Goal: Navigation & Orientation: Find specific page/section

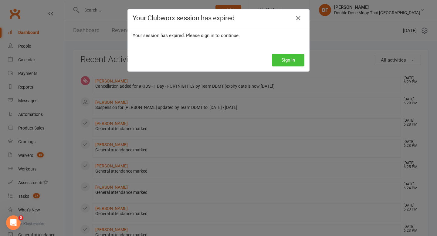
click at [289, 59] on button "Sign In" at bounding box center [288, 60] width 32 height 13
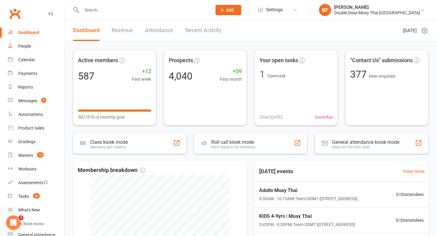
click at [104, 6] on input "text" at bounding box center [144, 10] width 128 height 8
paste input "0499600979"
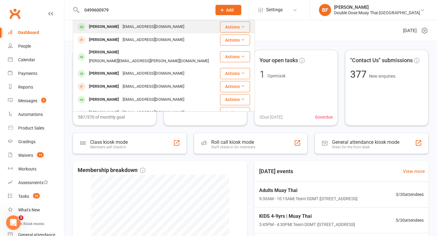
type input "0499600979"
click at [125, 28] on div "[EMAIL_ADDRESS][DOMAIN_NAME]" at bounding box center [153, 26] width 65 height 9
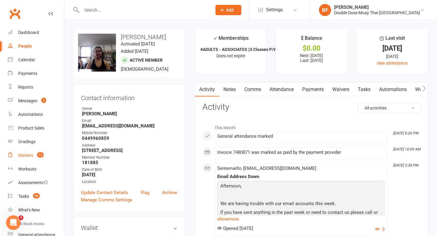
click at [32, 152] on link "Waivers 13" at bounding box center [36, 156] width 56 height 14
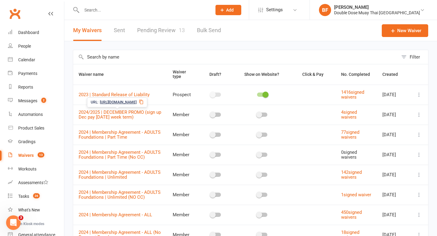
click at [173, 28] on link "Pending Review 13" at bounding box center [161, 30] width 48 height 21
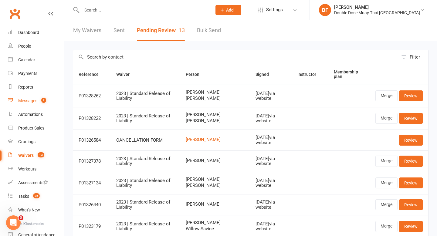
click at [31, 107] on link "Messages 2" at bounding box center [36, 101] width 56 height 14
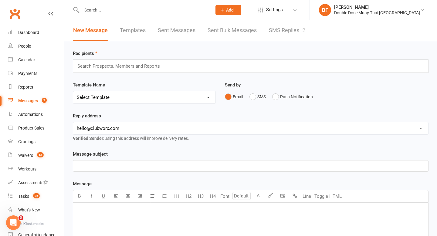
click at [269, 42] on div "Recipients Search Prospects, Members and Reports Template Name Select Template …" at bounding box center [250, 217] width 373 height 353
click at [275, 36] on link "SMS Replies 2" at bounding box center [287, 30] width 36 height 21
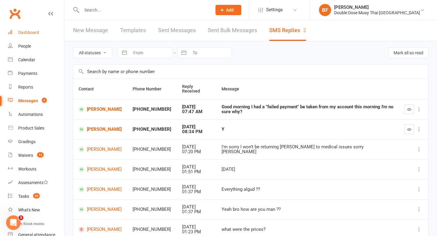
click at [27, 34] on div "Dashboard" at bounding box center [28, 32] width 21 height 5
